Goal: Transaction & Acquisition: Obtain resource

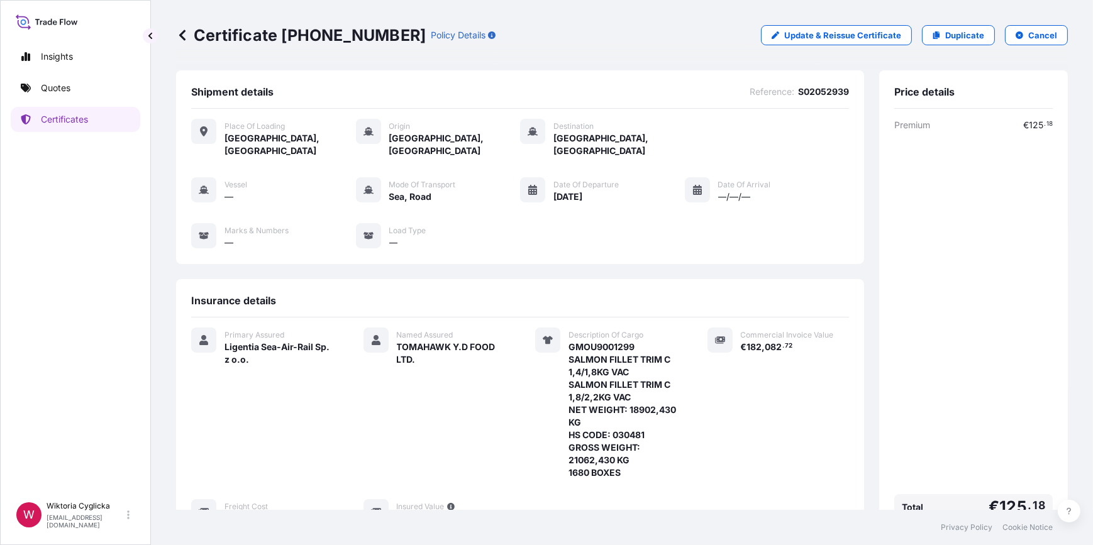
scroll to position [171, 0]
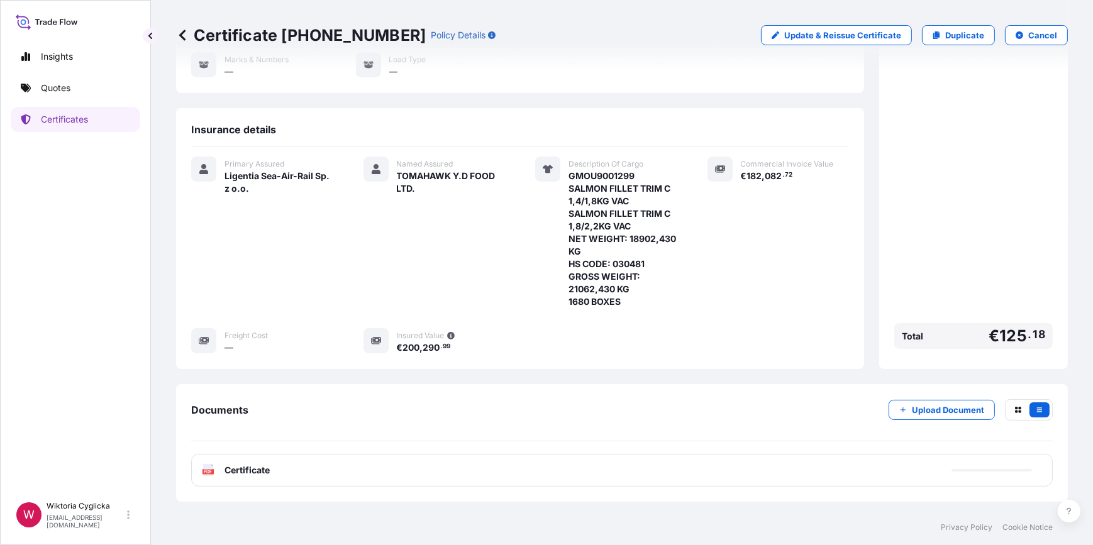
click at [109, 99] on link "Quotes" at bounding box center [76, 87] width 130 height 25
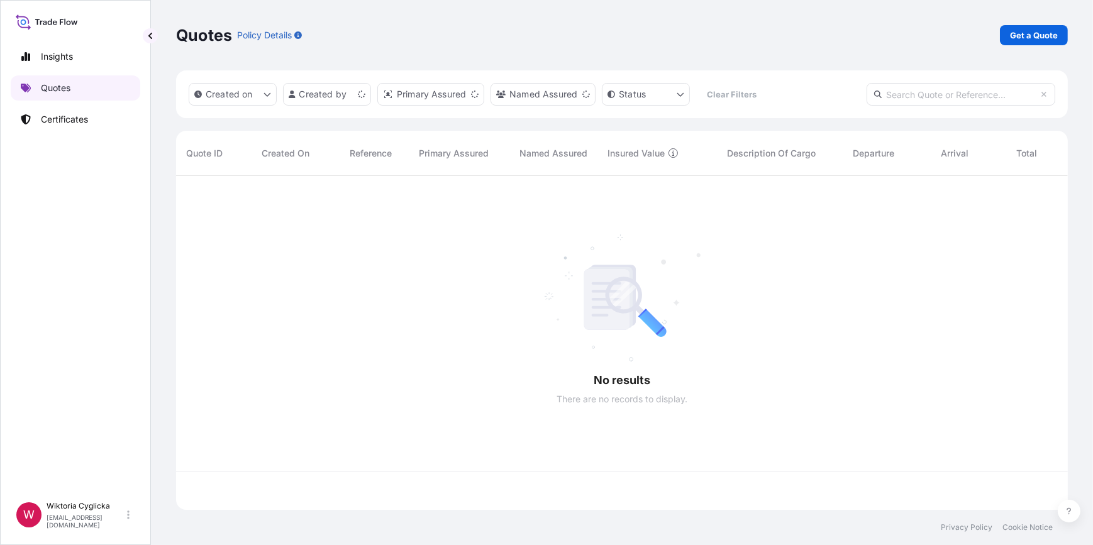
scroll to position [332, 883]
click at [1022, 36] on p "Get a Quote" at bounding box center [1034, 35] width 48 height 13
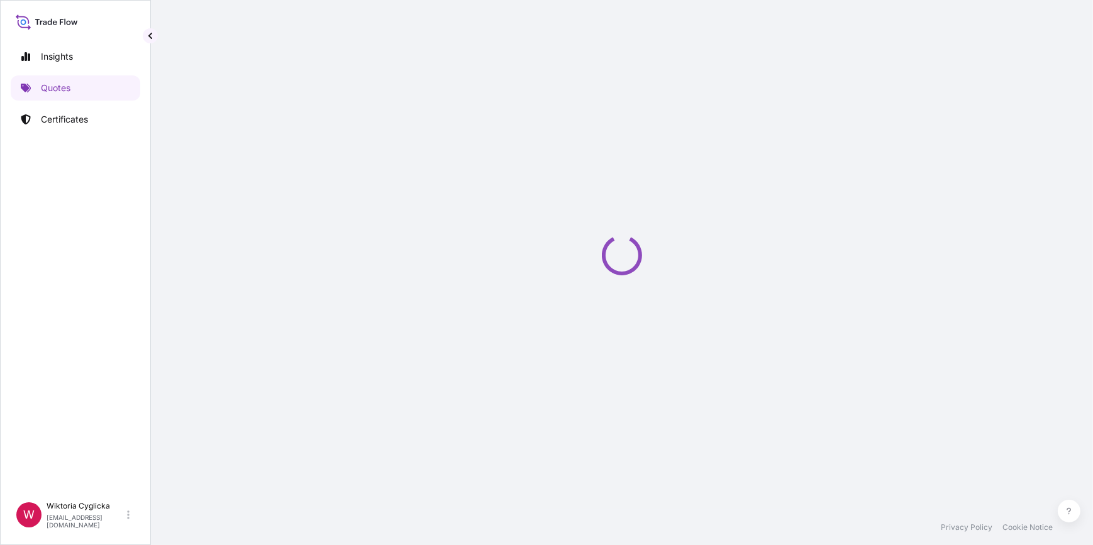
select select "Road / [GEOGRAPHIC_DATA]"
select select "Sea"
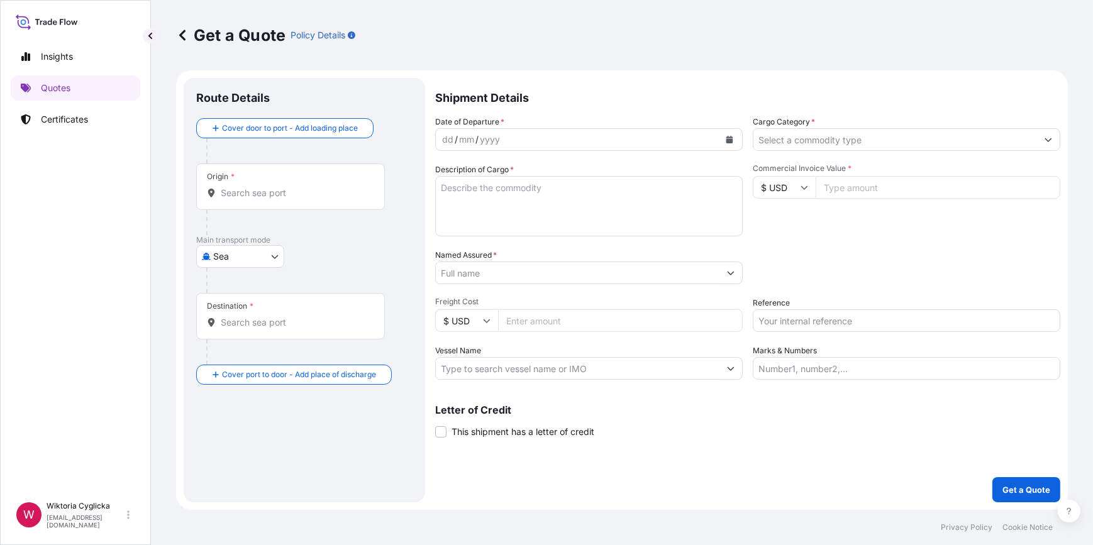
click at [785, 325] on input "Reference" at bounding box center [905, 320] width 307 height 23
paste input "S02053846"
type input "S02053846"
click at [812, 146] on input "Cargo Category *" at bounding box center [895, 139] width 284 height 23
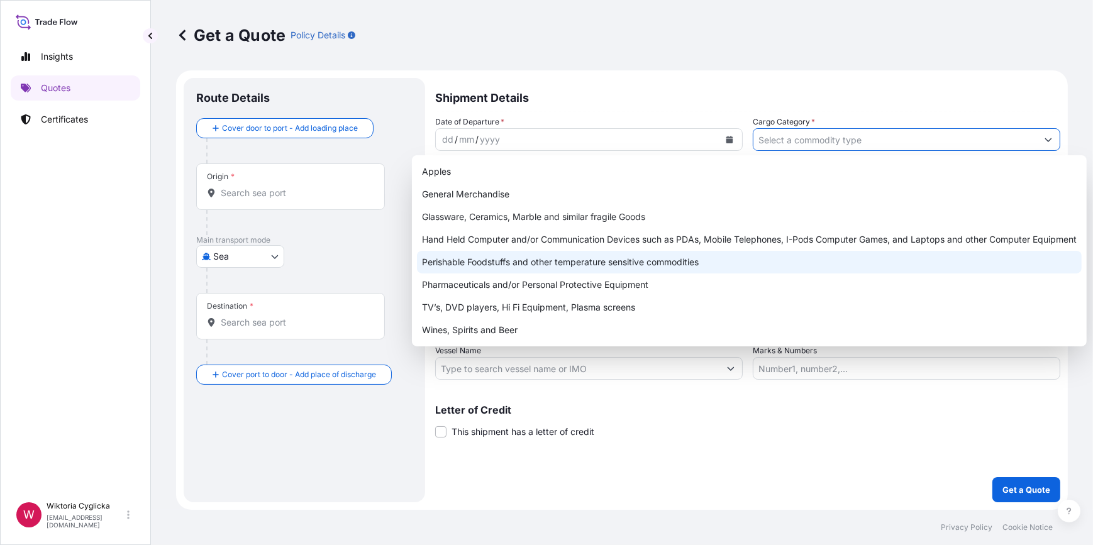
click at [608, 266] on div "Perishable Foodstuffs and other temperature sensitive commodities" at bounding box center [749, 262] width 664 height 23
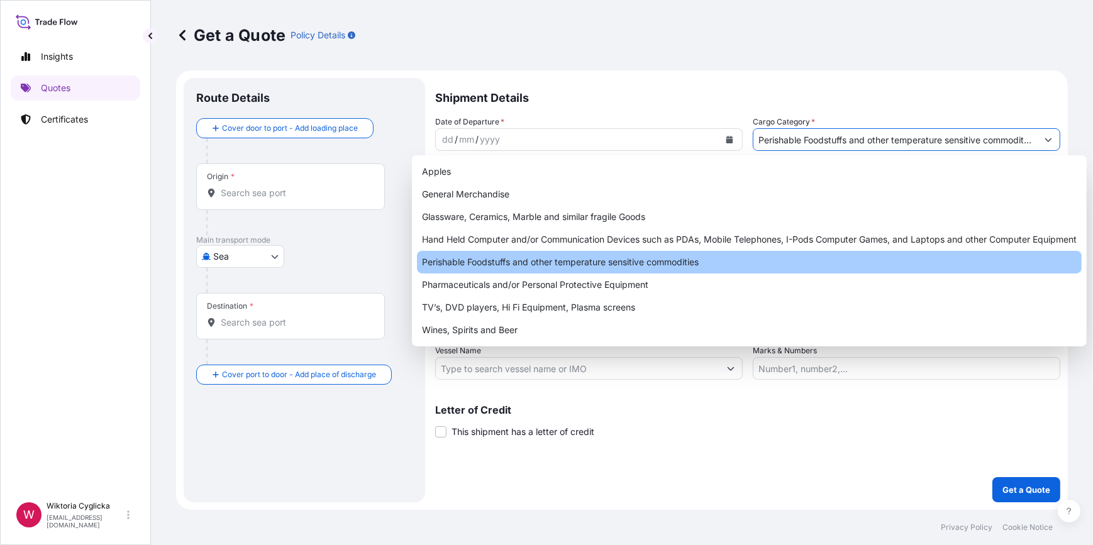
type input "Perishable Foodstuffs and other temperature sensitive commodities"
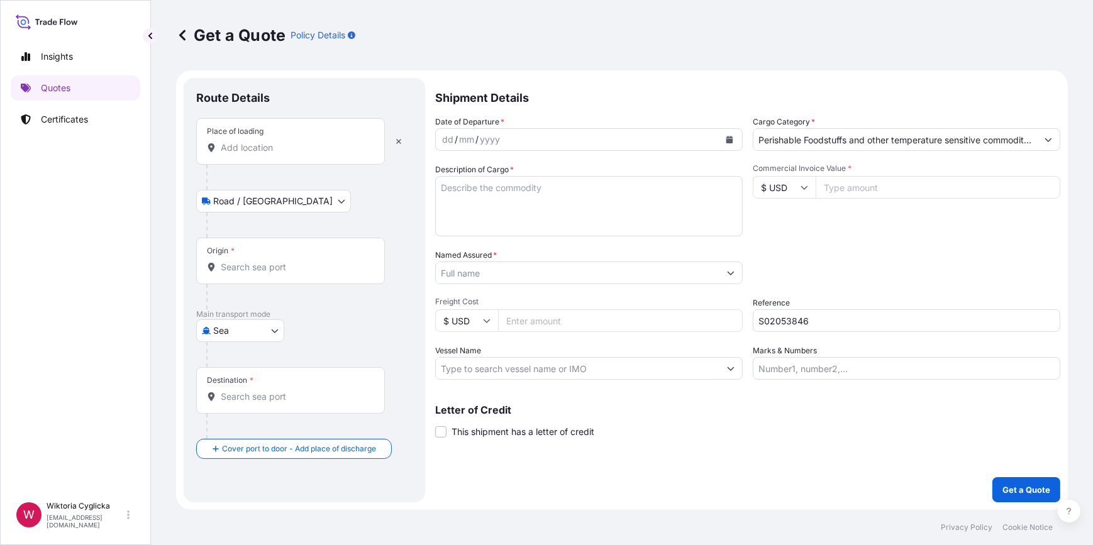
click at [270, 274] on div "Origin *" at bounding box center [290, 261] width 189 height 47
click at [270, 273] on input "Origin *" at bounding box center [295, 267] width 148 height 13
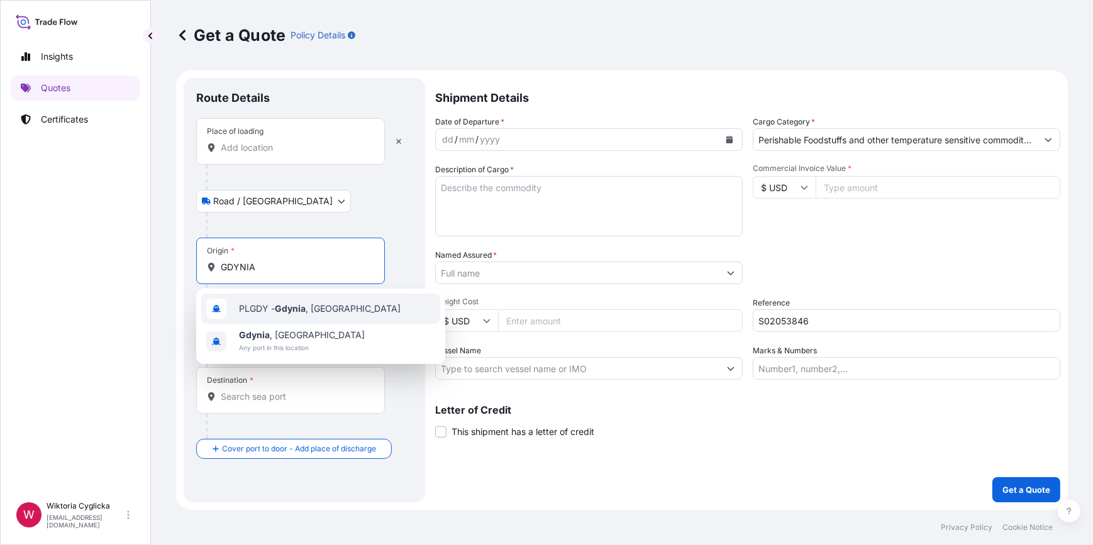
click at [268, 301] on div "PLGDY - [GEOGRAPHIC_DATA] , [GEOGRAPHIC_DATA]" at bounding box center [320, 309] width 239 height 30
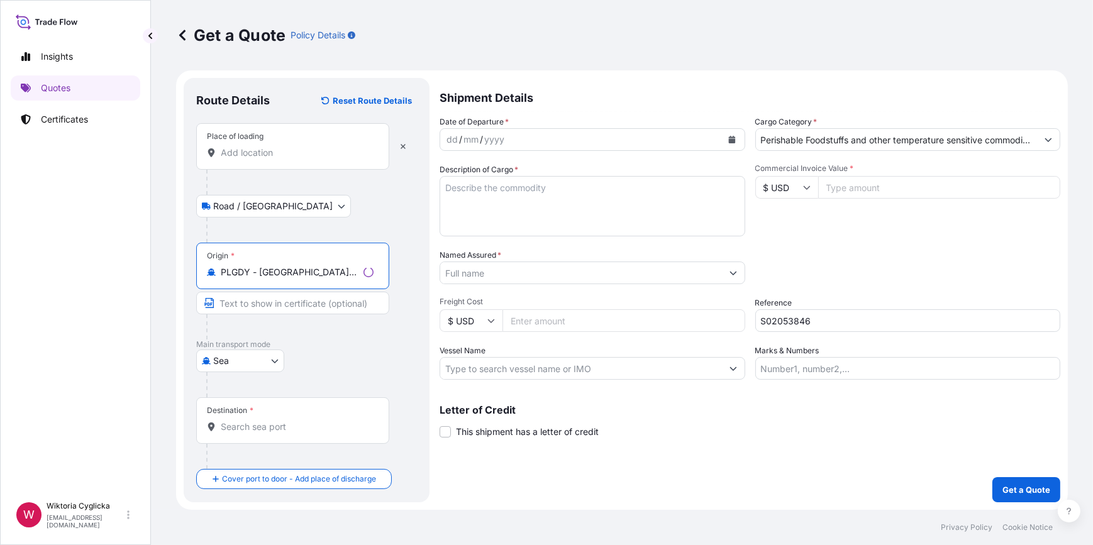
type input "PLGDY - [GEOGRAPHIC_DATA], [GEOGRAPHIC_DATA]"
click at [269, 424] on input "Destination *" at bounding box center [297, 427] width 153 height 13
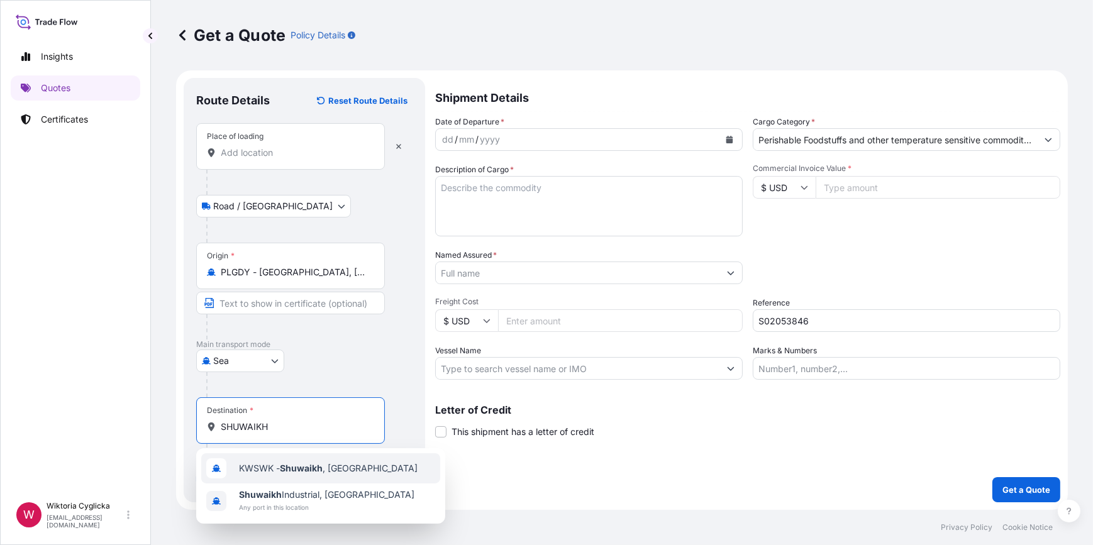
click at [273, 458] on div "KWSWK - Shuwaikh , [GEOGRAPHIC_DATA]" at bounding box center [320, 468] width 239 height 30
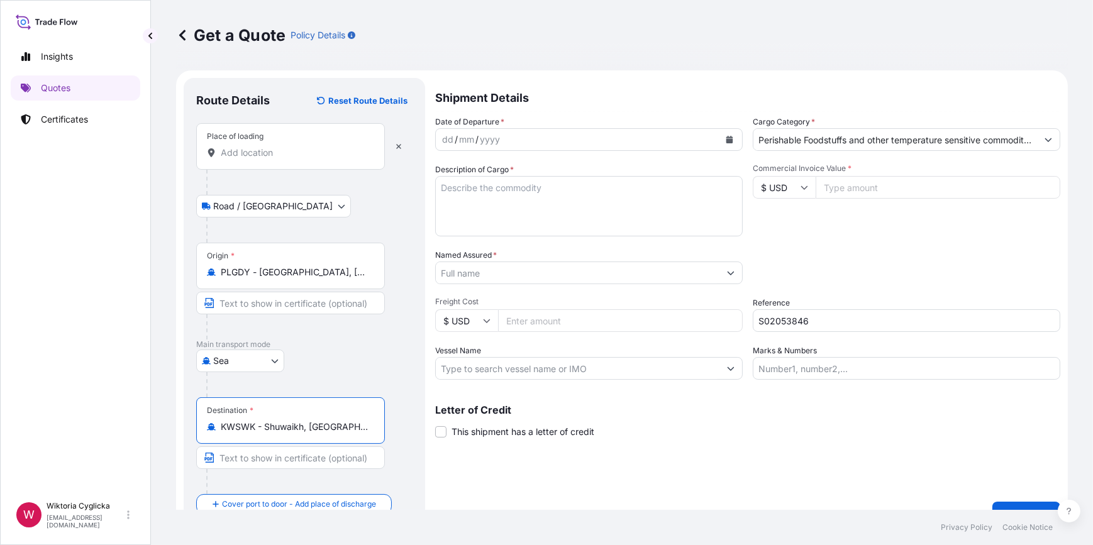
type input "KWSWK - Shuwaikh, [GEOGRAPHIC_DATA]"
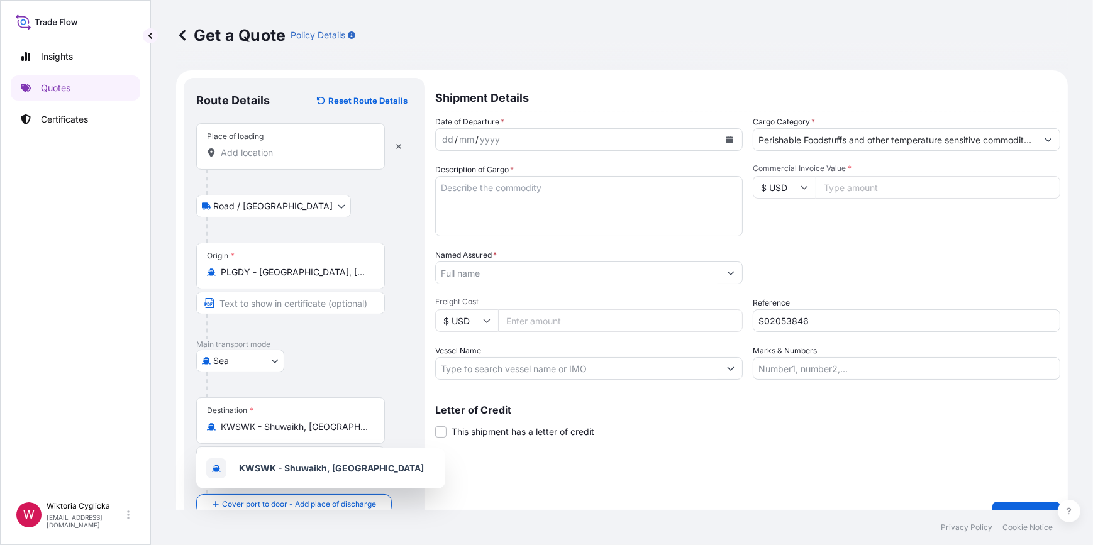
click at [506, 284] on div at bounding box center [588, 273] width 307 height 23
click at [504, 274] on input "Named Assured *" at bounding box center [578, 273] width 284 height 23
paste input "AL-ZOQ AL-RAFEEA FOR DRY SWEETS & FOOD STUFF CO."
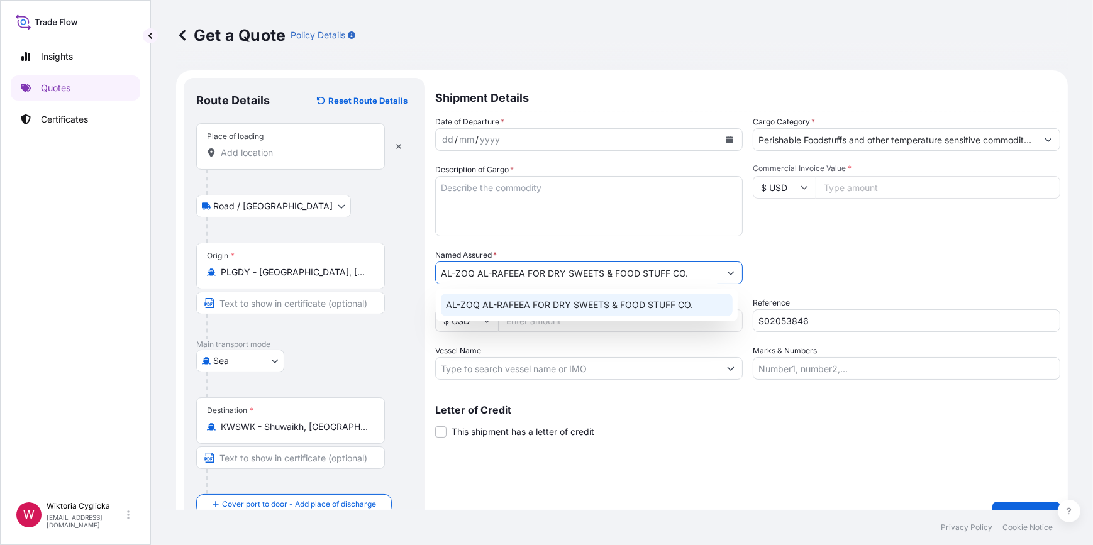
click at [486, 307] on span "AL-ZOQ AL-RAFEEA FOR DRY SWEETS & FOOD STUFF CO." at bounding box center [569, 305] width 247 height 13
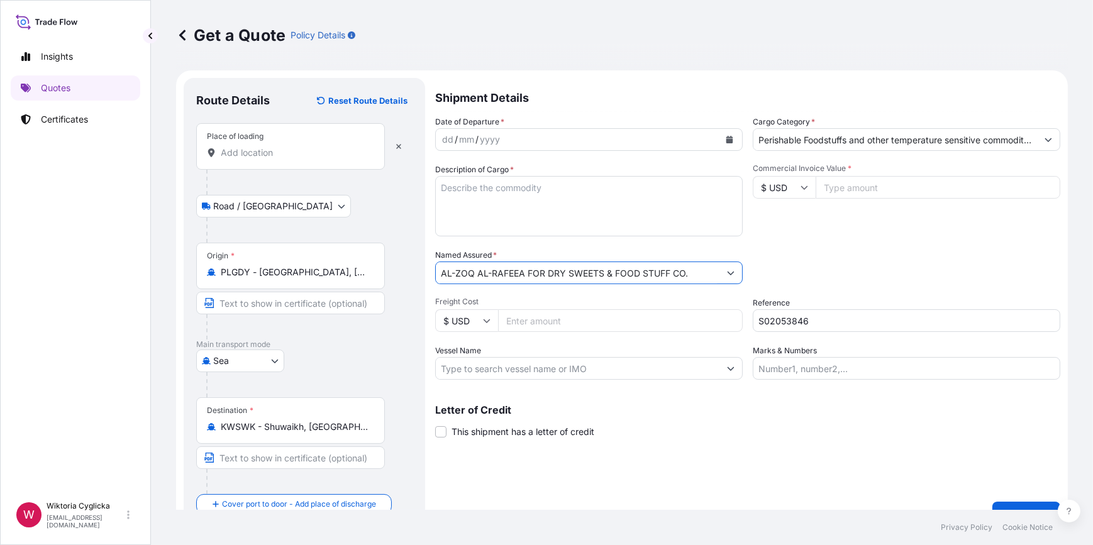
type input "AL-ZOQ AL-RAFEEA FOR DRY SWEETS & FOOD STUFF CO."
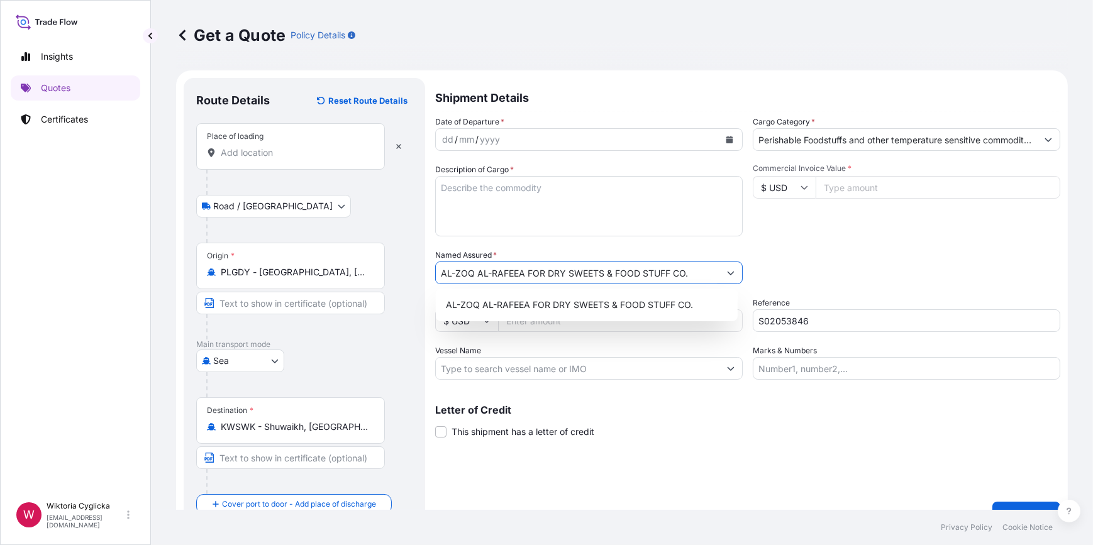
click at [726, 138] on icon "Calendar" at bounding box center [729, 140] width 7 height 8
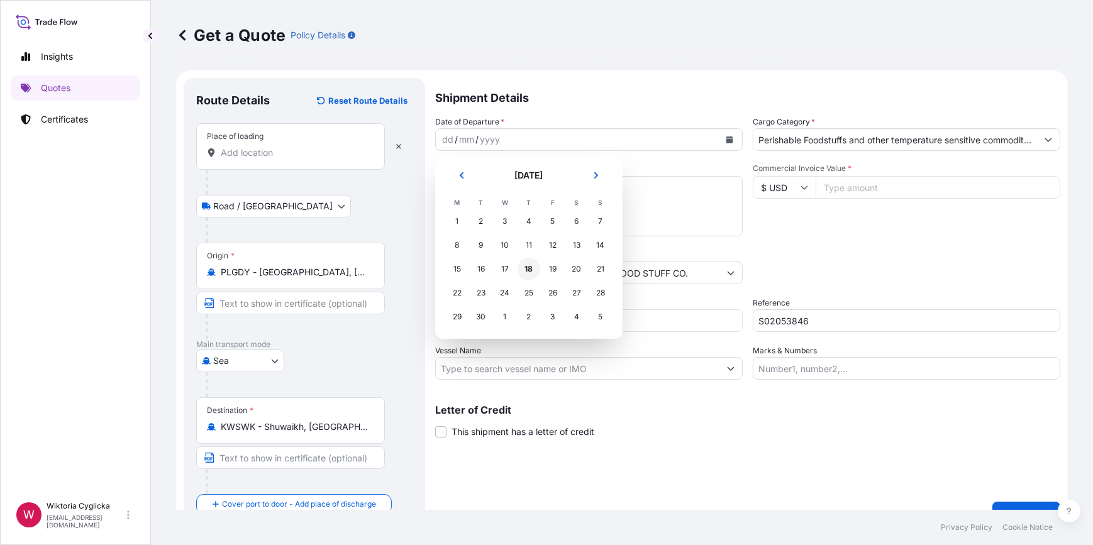
click at [526, 270] on div "18" at bounding box center [528, 269] width 23 height 23
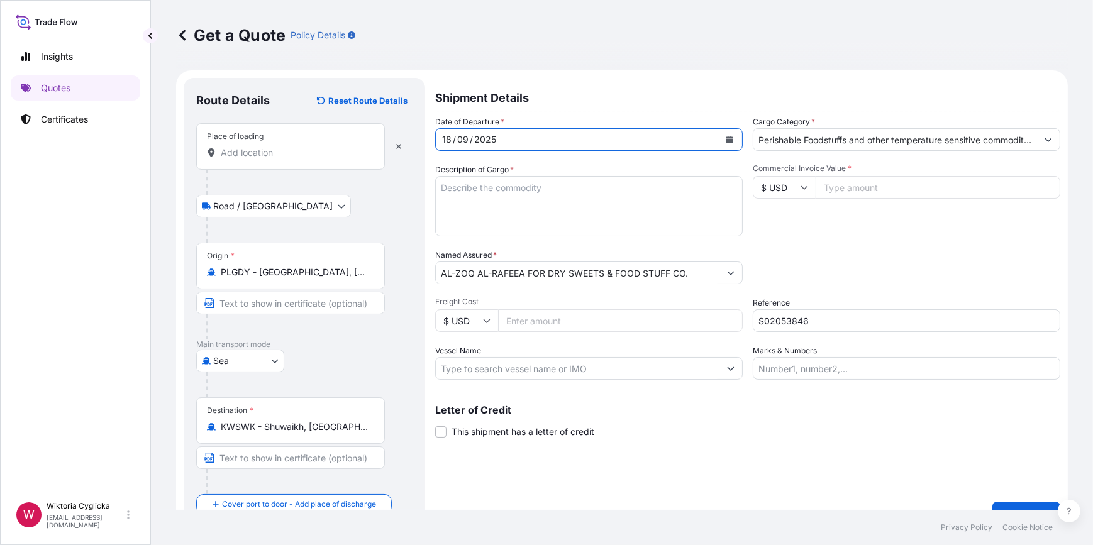
click at [502, 206] on textarea "Description of Cargo *" at bounding box center [588, 206] width 307 height 60
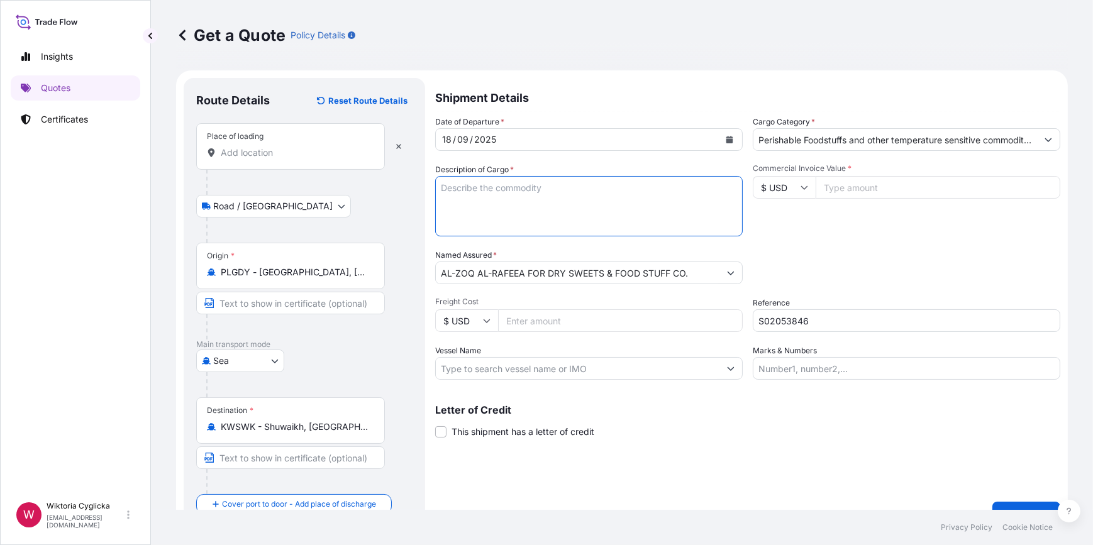
click at [316, 150] on input "Place of loading" at bounding box center [295, 152] width 148 height 13
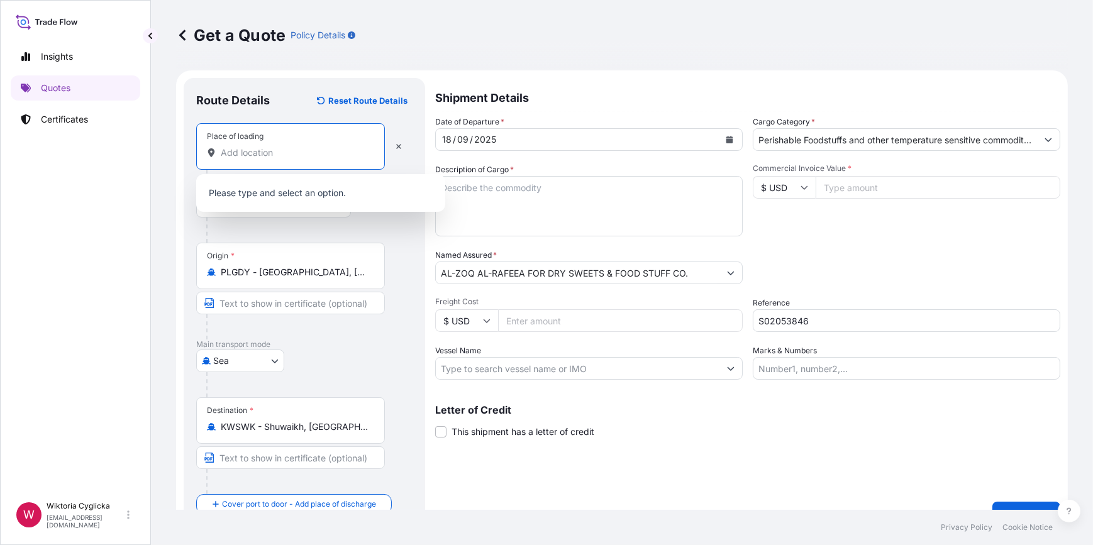
paste input "WADOWICE"
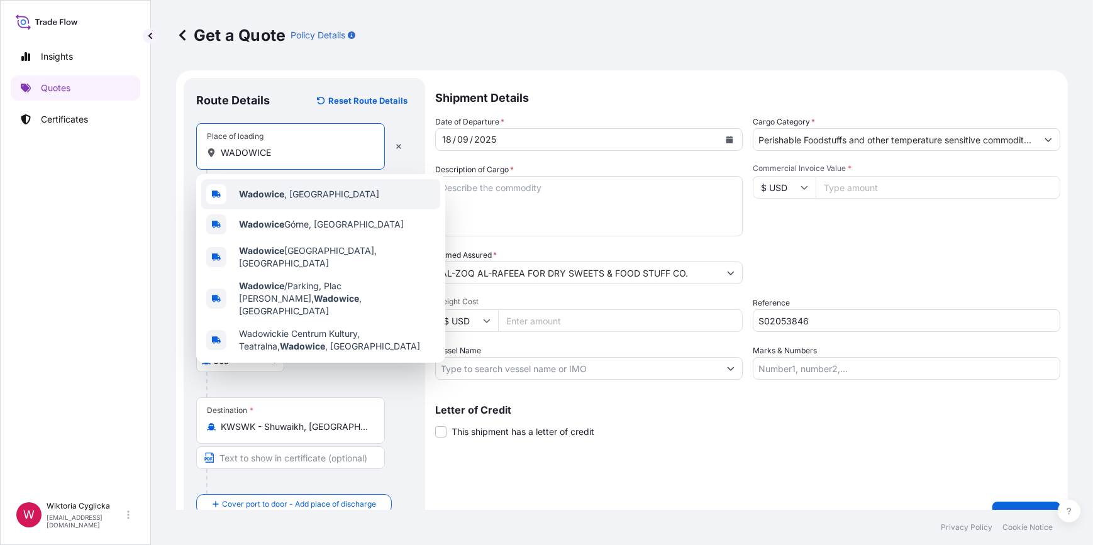
click at [262, 198] on b "Wadowice" at bounding box center [261, 194] width 45 height 11
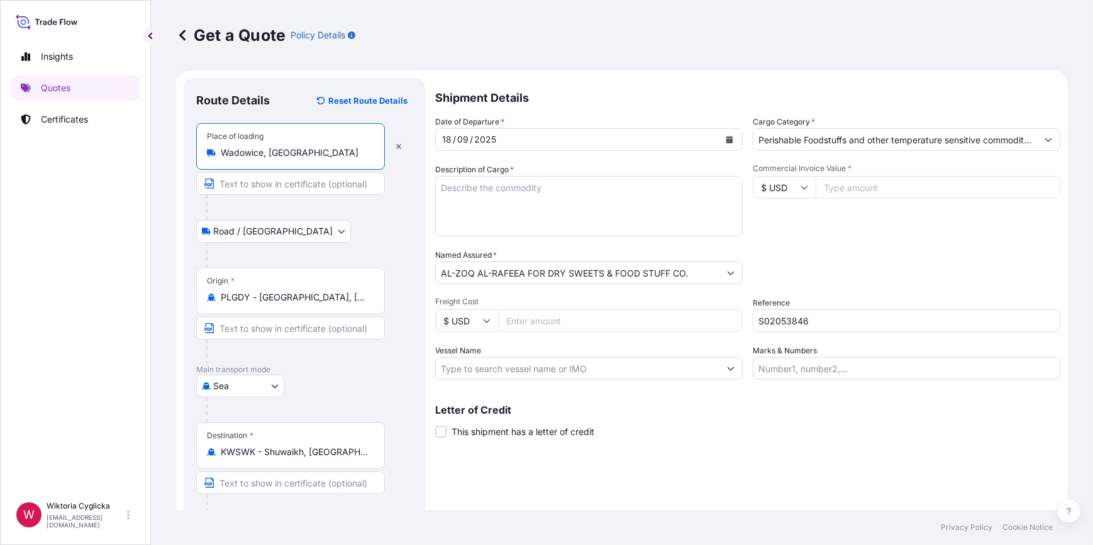
type input "Wadowice, [GEOGRAPHIC_DATA]"
drag, startPoint x: 554, startPoint y: 207, endPoint x: 545, endPoint y: 209, distance: 9.0
click at [554, 207] on textarea "Description of Cargo *" at bounding box center [588, 206] width 307 height 60
paste textarea "HLXU 8780477"
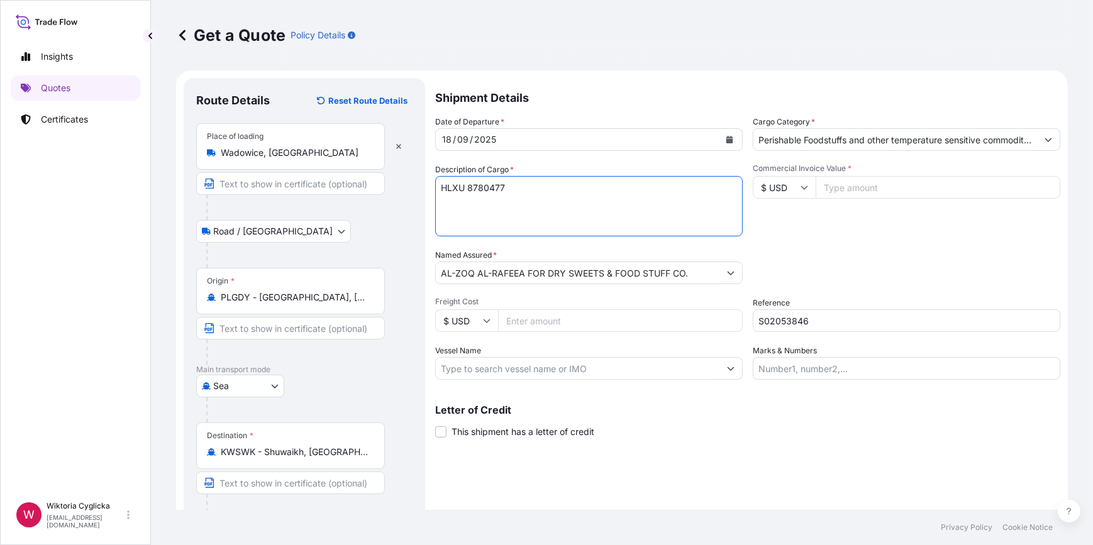
click at [466, 189] on textarea "HLXU 8780477" at bounding box center [588, 206] width 307 height 60
click at [527, 193] on textarea "HLXU8780477" at bounding box center [588, 206] width 307 height 60
paste textarea "WAFERS ELITESSE DE LUXE 20G NET WEIGHT: 16768 KG HS CODE: 190532"
click at [554, 228] on textarea "HLXU8780477 WAFERS ELITESSE DE LUXE 20G NET WEIGHT: 16768 KG HS CODE: 190532 GR…" at bounding box center [588, 206] width 307 height 60
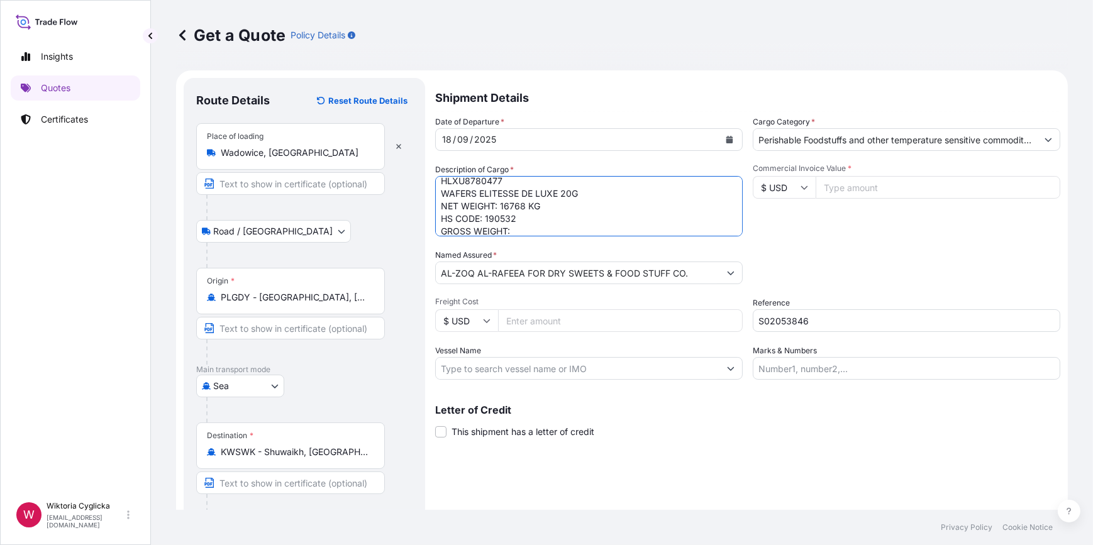
paste textarea "19492,8"
click at [512, 226] on textarea "HLXU8780477 WAFERS ELITESSE DE LUXE 20G NET WEIGHT: 16768 KG HS CODE: 190532 GR…" at bounding box center [588, 206] width 307 height 60
click at [557, 229] on textarea "HLXU8780477 WAFERS ELITESSE DE LUXE 20G NET WEIGHT: 16768 KG HS CODE: 190532 GR…" at bounding box center [588, 206] width 307 height 60
click at [570, 232] on textarea "HLXU8780477 WAFERS ELITESSE DE LUXE 20G NET WEIGHT: 16768 KG HS CODE: 190532 GR…" at bounding box center [588, 206] width 307 height 60
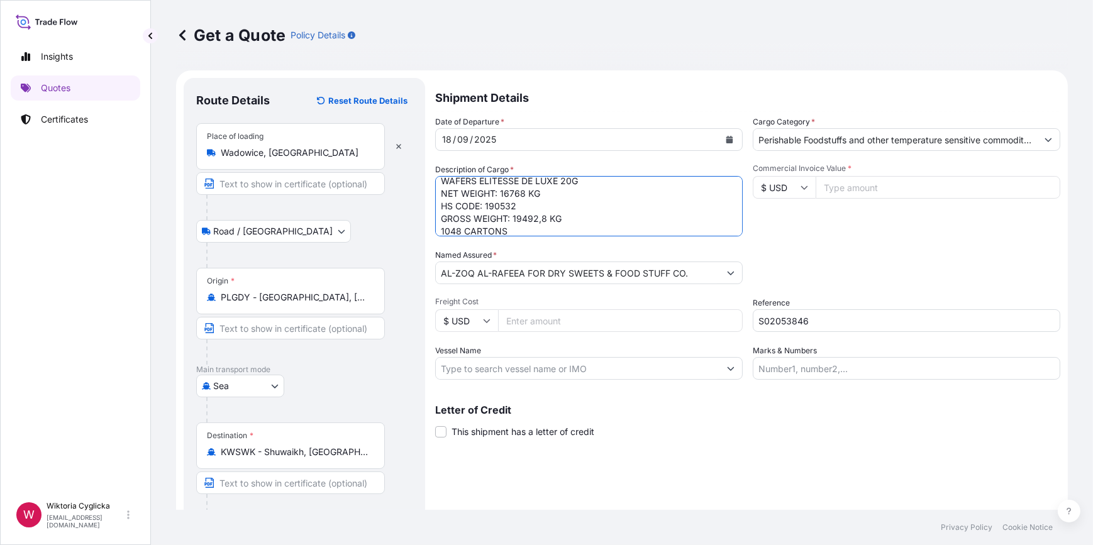
type textarea "HLXU8780477 WAFERS ELITESSE DE LUXE 20G NET WEIGHT: 16768 KG HS CODE: 190532 GR…"
click at [763, 249] on div "Packing Category Type to search a container mode Please select a primary mode o…" at bounding box center [905, 266] width 307 height 35
click at [855, 188] on input "Commercial Invoice Value *" at bounding box center [937, 187] width 245 height 23
type input "110543.04"
click at [857, 249] on div "Packing Category Type to search a container mode Please select a primary mode o…" at bounding box center [905, 266] width 307 height 35
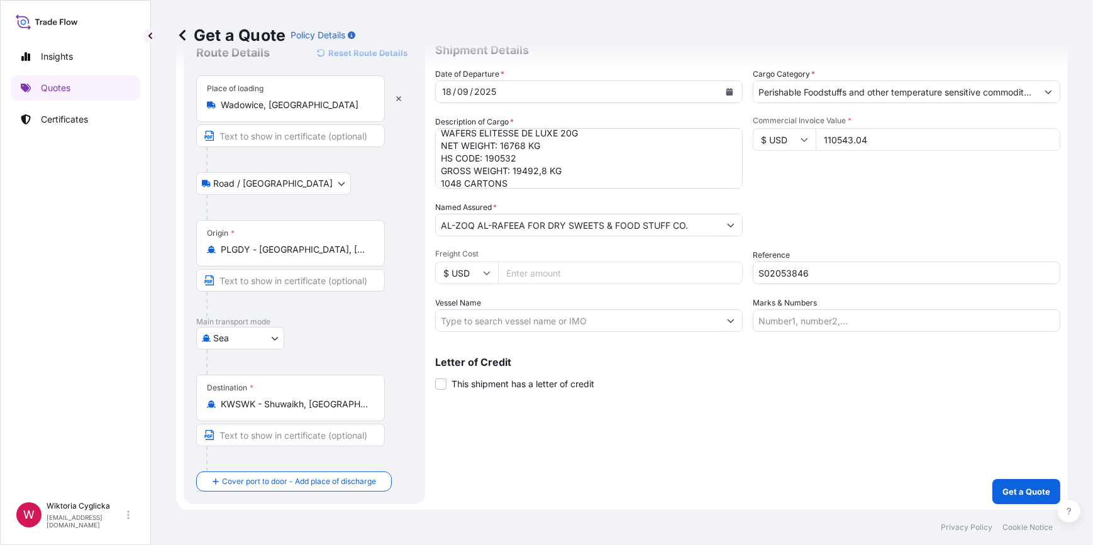
scroll to position [49, 0]
click at [1009, 493] on p "Get a Quote" at bounding box center [1026, 490] width 48 height 13
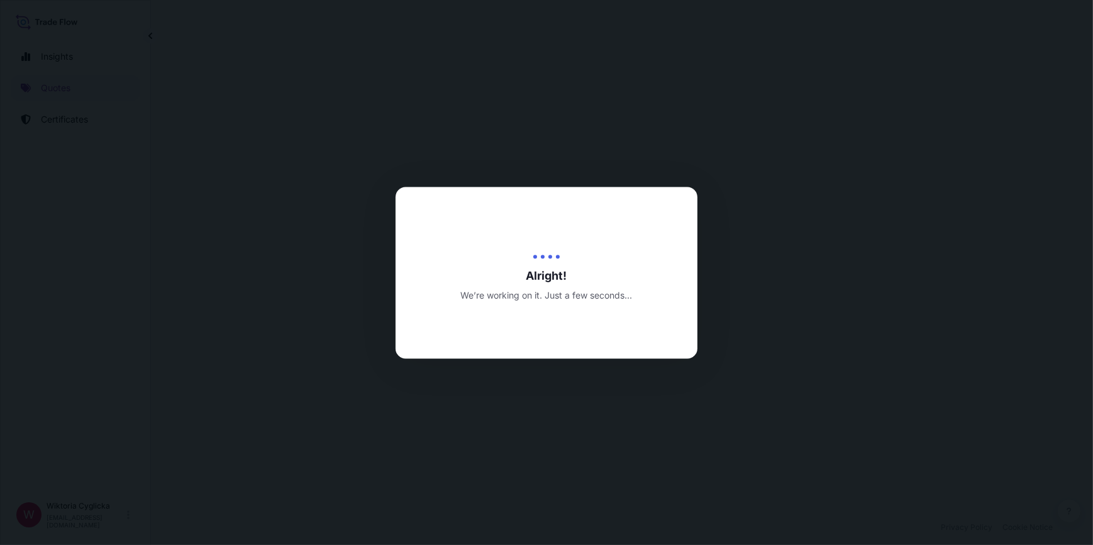
select select "Road / [GEOGRAPHIC_DATA]"
select select "Sea"
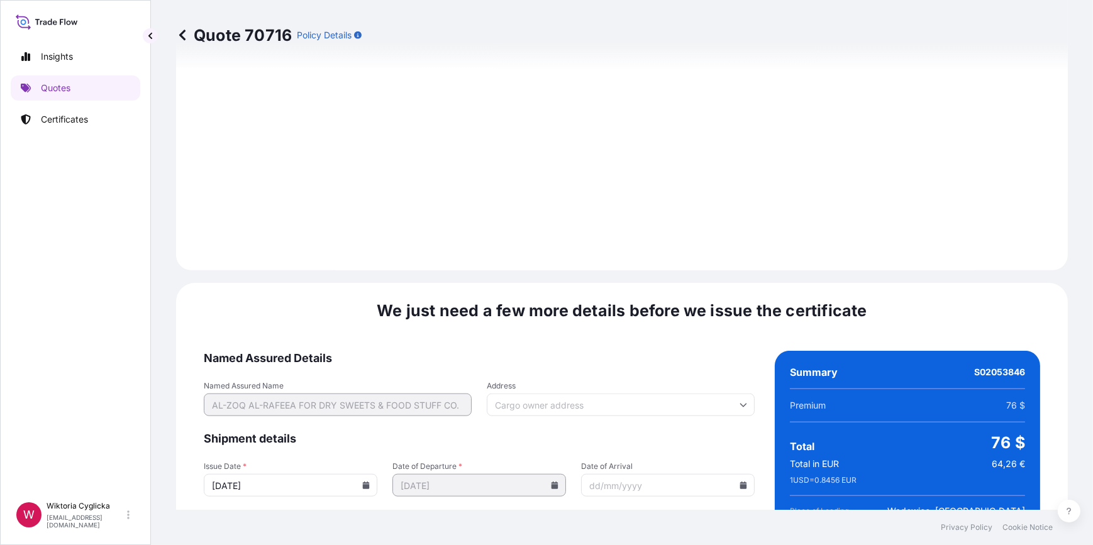
scroll to position [1587, 0]
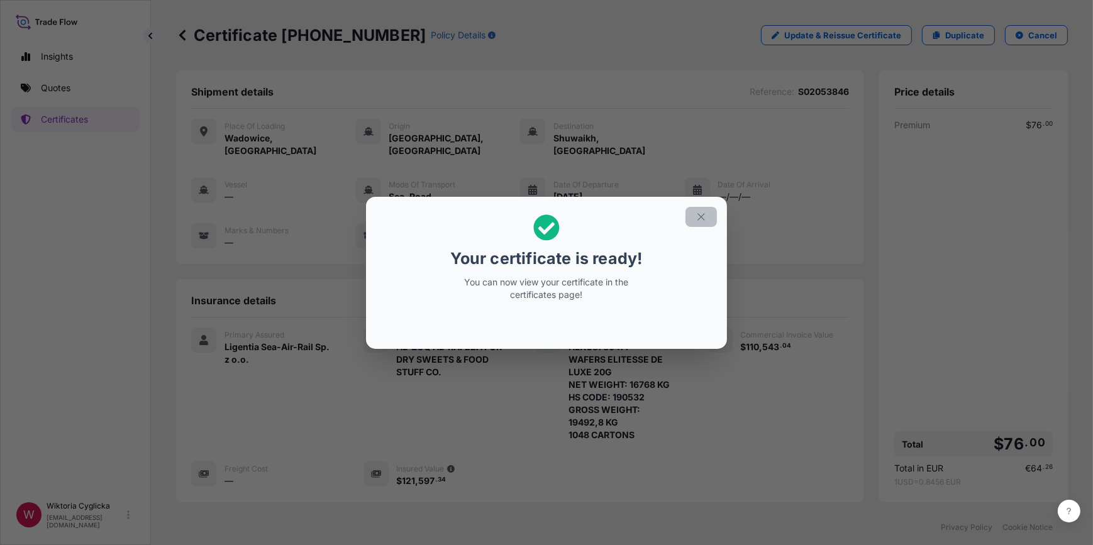
click at [704, 209] on button "button" at bounding box center [700, 217] width 31 height 20
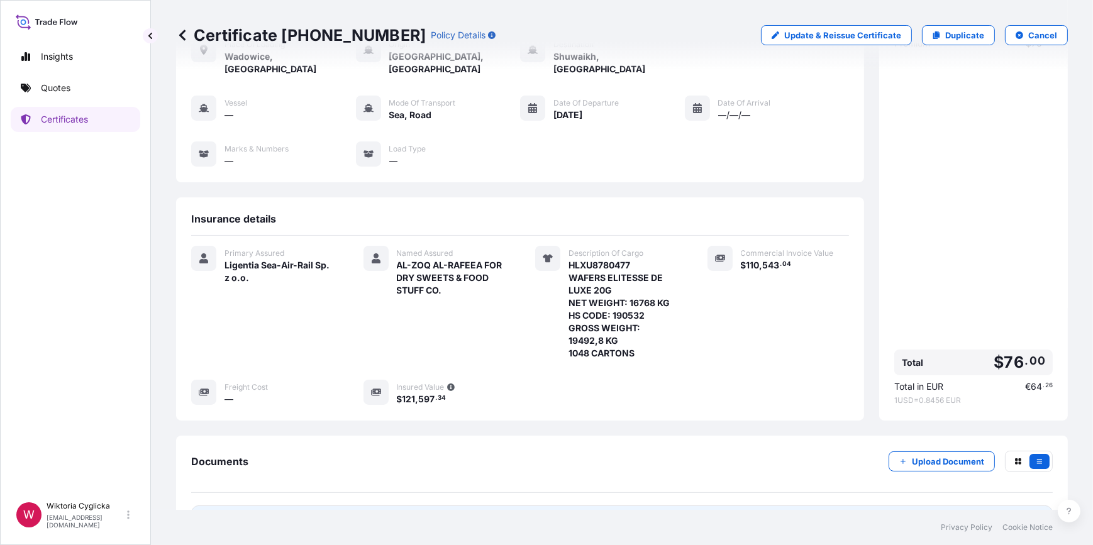
scroll to position [152, 0]
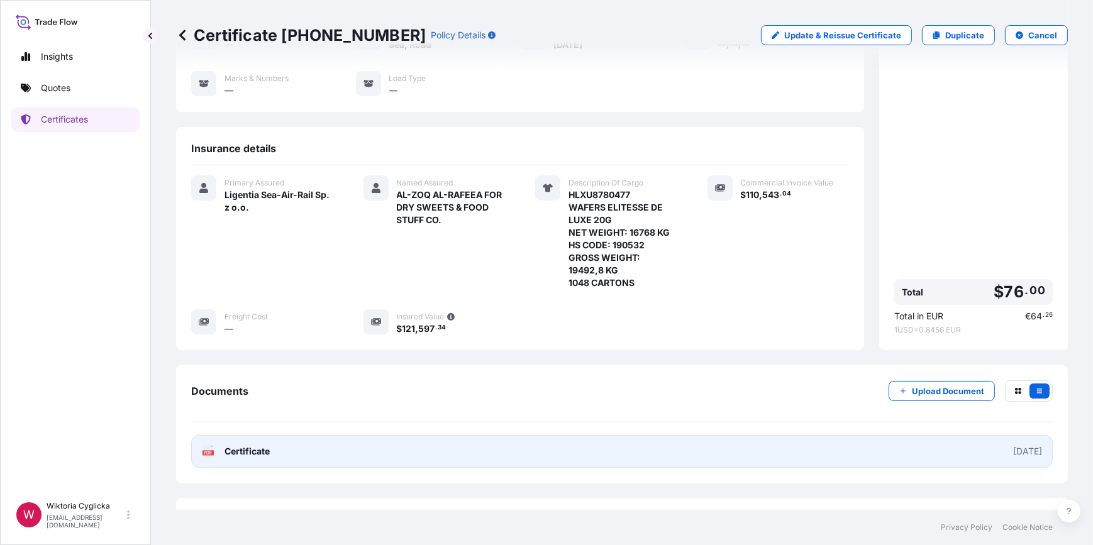
click at [461, 436] on link "PDF Certificate [DATE]" at bounding box center [621, 451] width 861 height 33
